Goal: Transaction & Acquisition: Purchase product/service

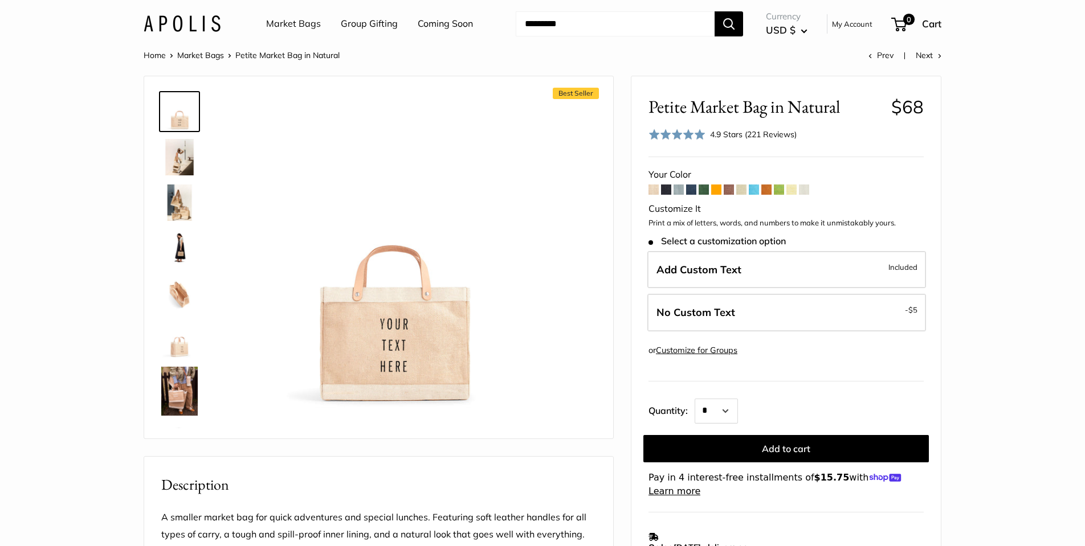
click at [178, 163] on img at bounding box center [179, 157] width 36 height 36
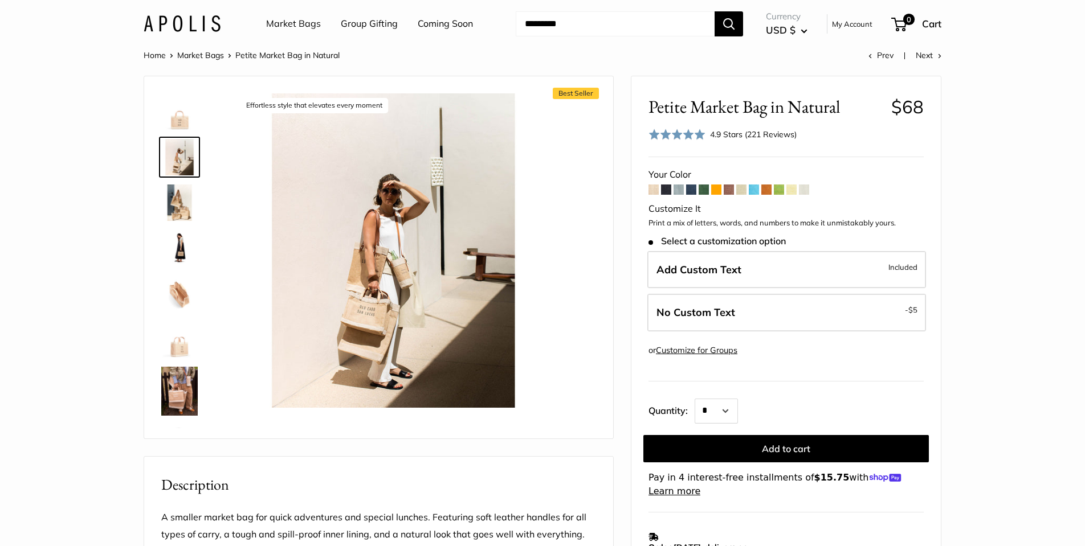
click at [180, 197] on img at bounding box center [179, 203] width 36 height 36
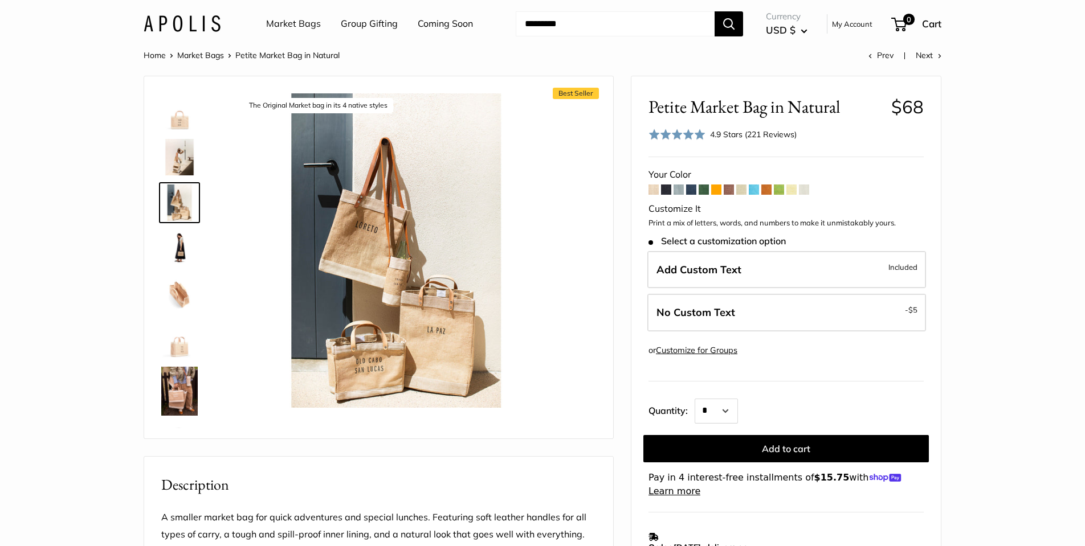
click at [185, 224] on div at bounding box center [184, 258] width 55 height 342
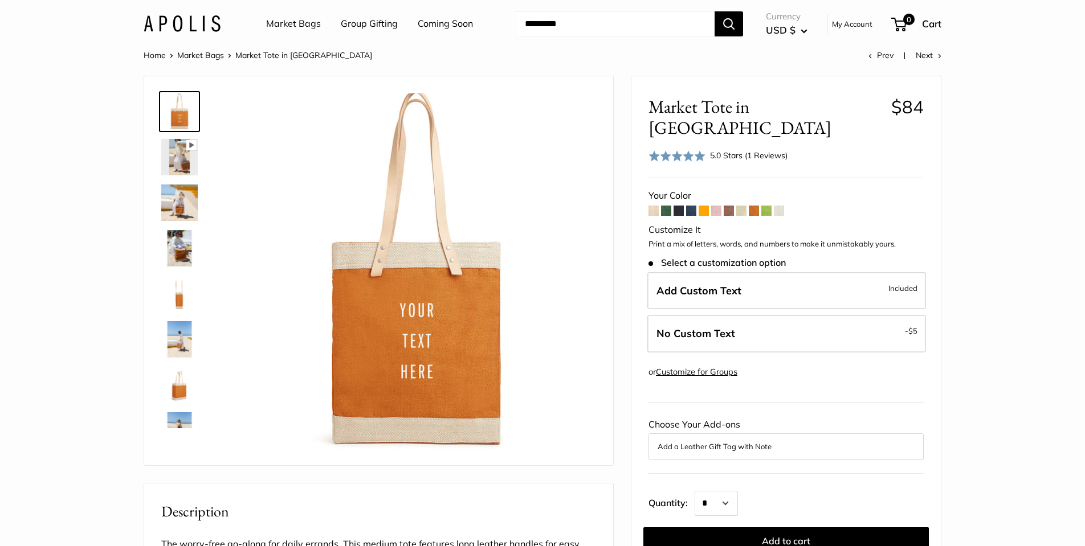
click at [680, 206] on span at bounding box center [678, 211] width 10 height 10
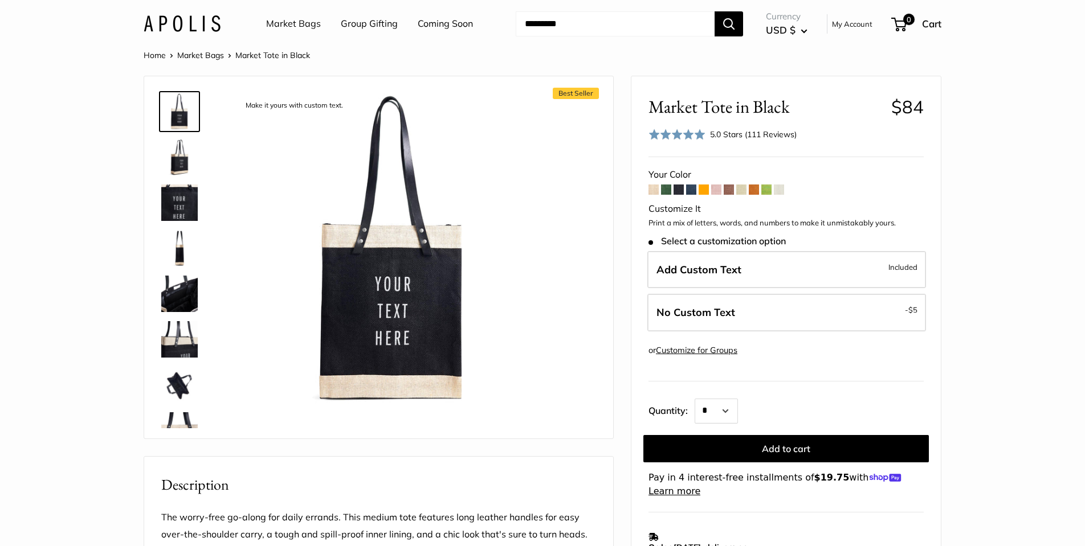
click at [693, 190] on span at bounding box center [691, 190] width 10 height 10
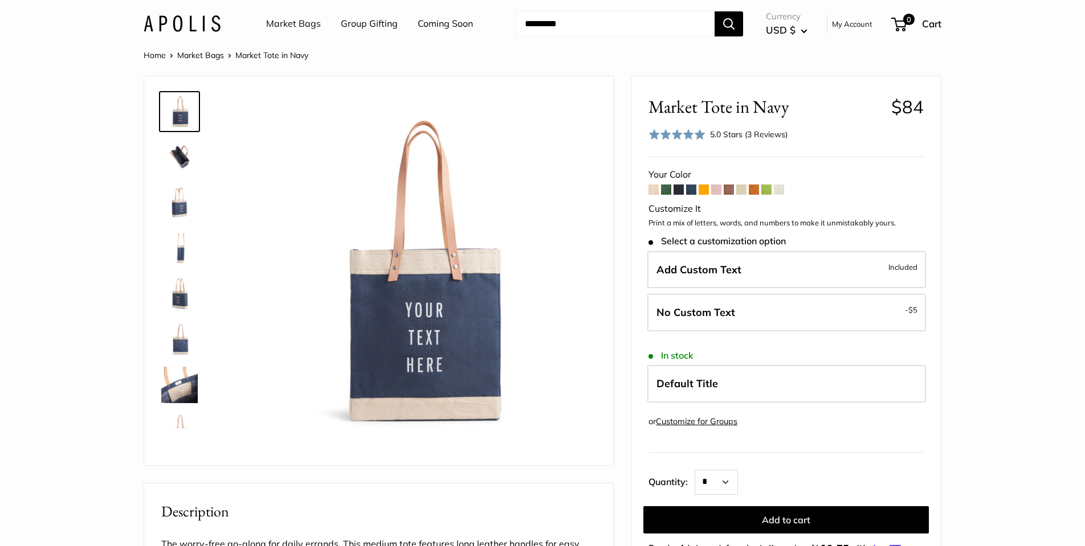
click at [182, 153] on img at bounding box center [179, 157] width 36 height 36
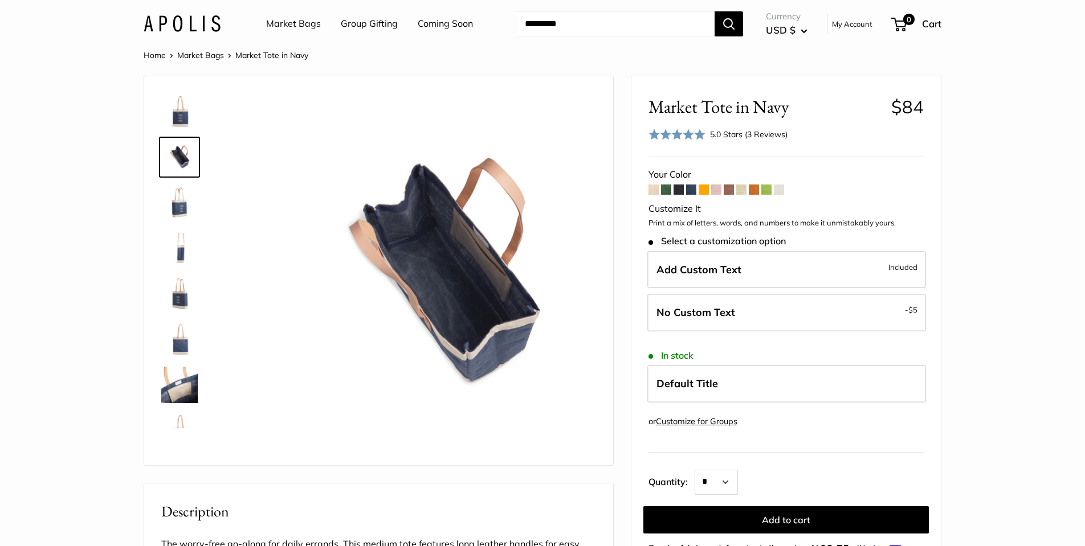
click at [182, 119] on img at bounding box center [179, 111] width 36 height 36
